Goal: Information Seeking & Learning: Learn about a topic

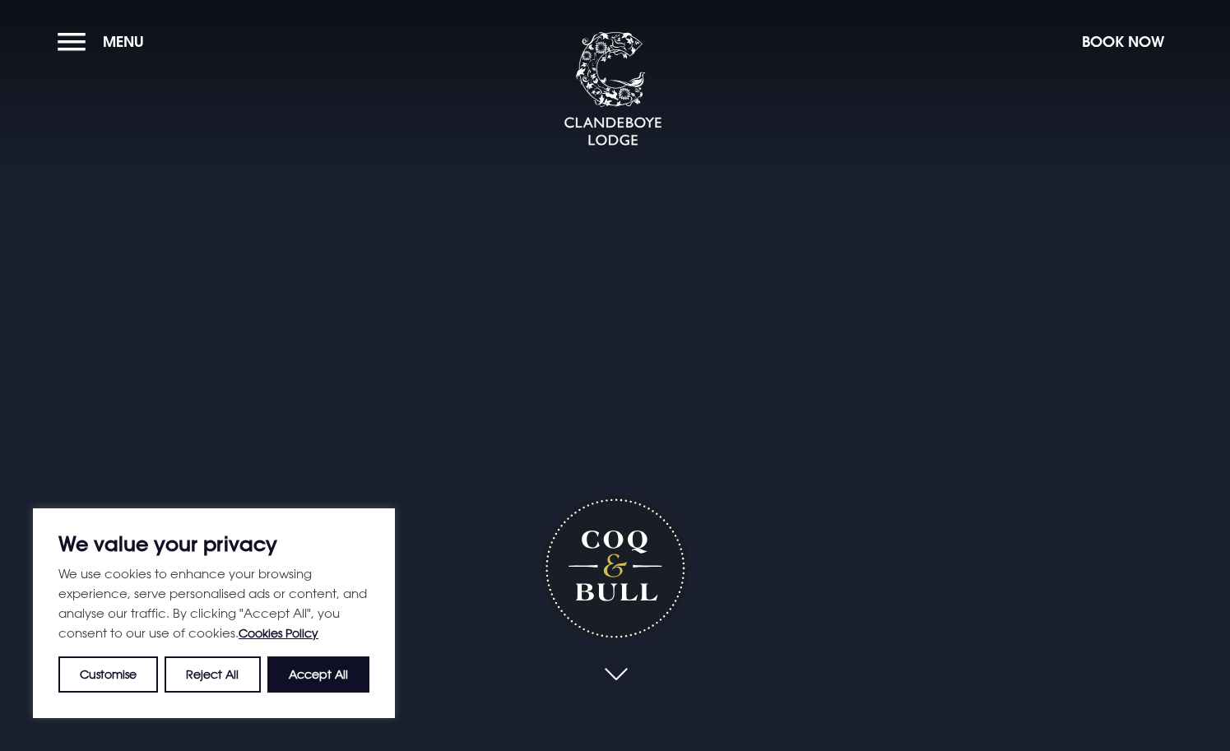
drag, startPoint x: 301, startPoint y: 667, endPoint x: 306, endPoint y: 658, distance: 10.3
click at [302, 666] on button "Accept All" at bounding box center [318, 674] width 102 height 36
checkbox input "true"
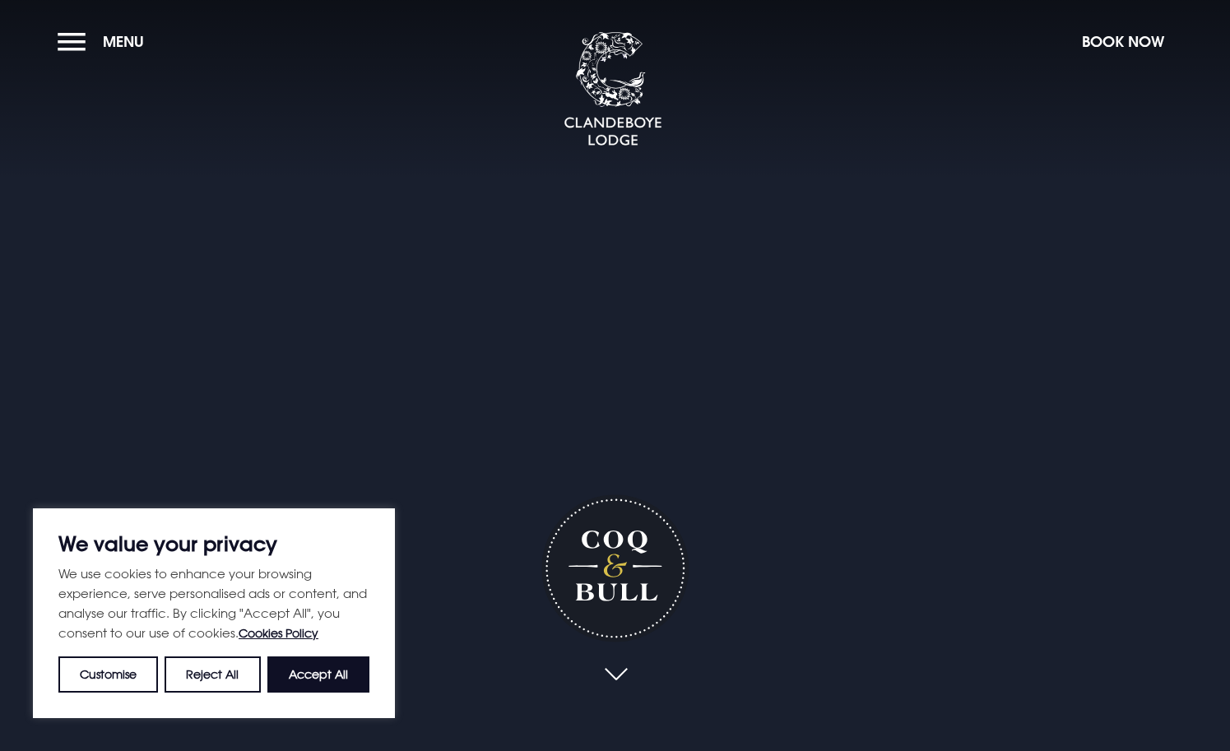
checkbox input "true"
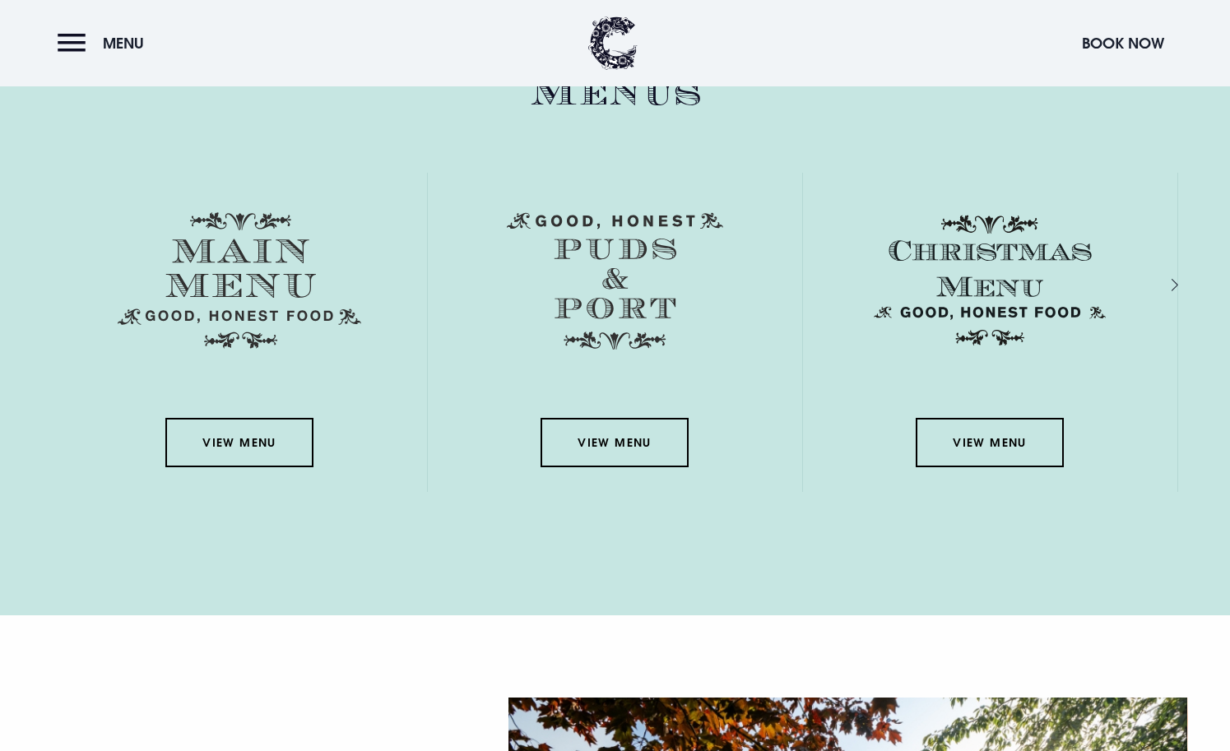
scroll to position [2533, 0]
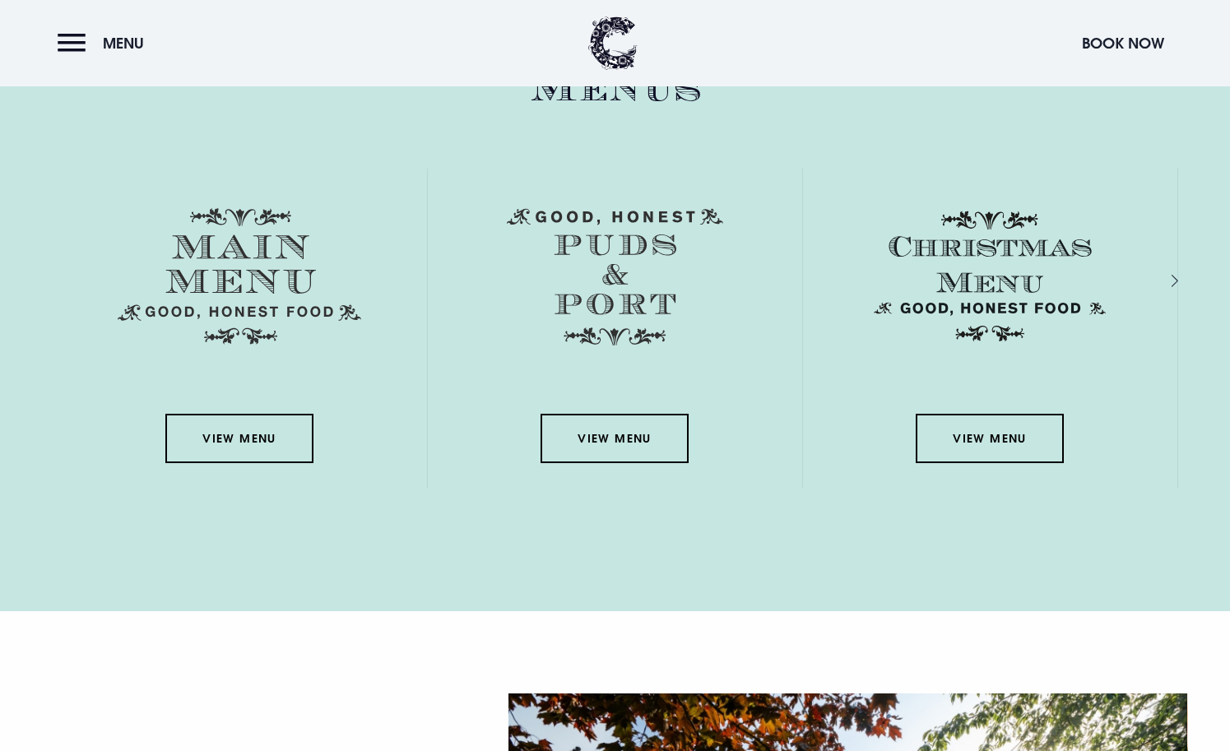
click at [234, 271] on img at bounding box center [239, 276] width 243 height 137
click at [252, 439] on link "View Menu" at bounding box center [239, 438] width 148 height 49
click at [251, 431] on link "View Menu" at bounding box center [239, 438] width 148 height 49
